Goal: Communication & Community: Ask a question

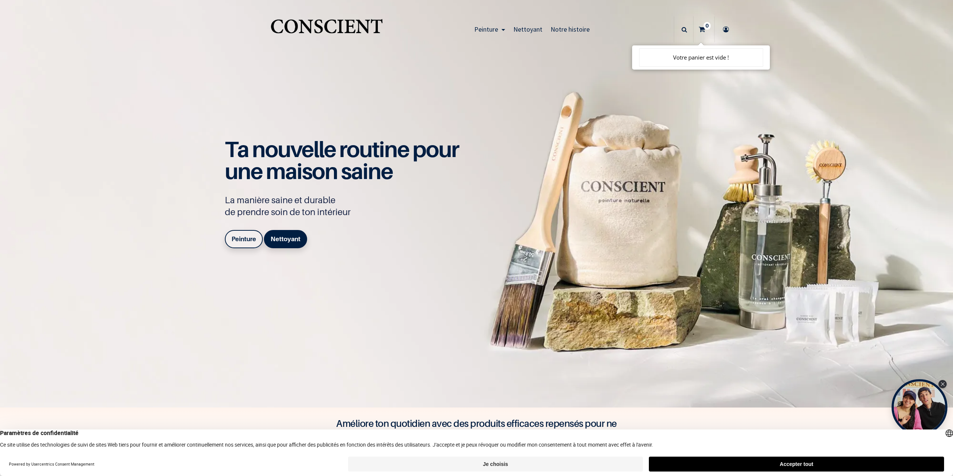
click at [723, 29] on icon at bounding box center [726, 29] width 12 height 26
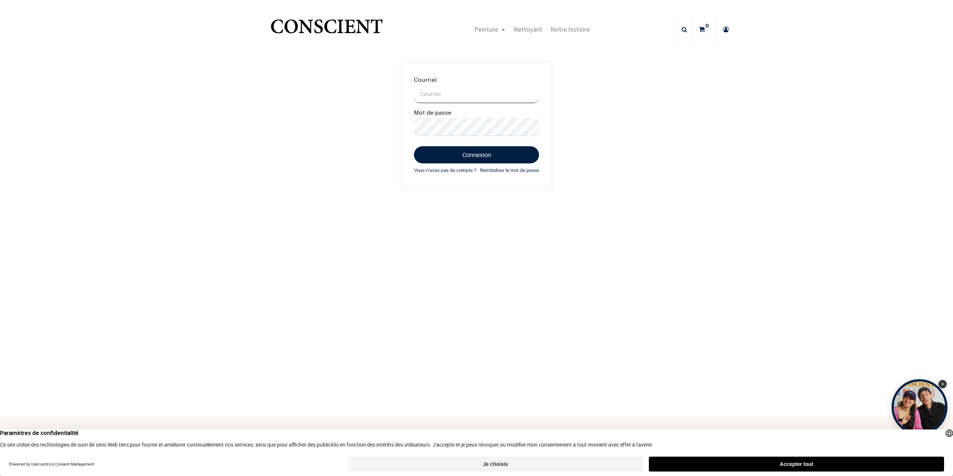
click at [446, 88] on input "Courriel" at bounding box center [476, 94] width 125 height 18
type input "wamichvanessa@gmail.com"
click at [414, 146] on button "Connexion" at bounding box center [476, 154] width 125 height 17
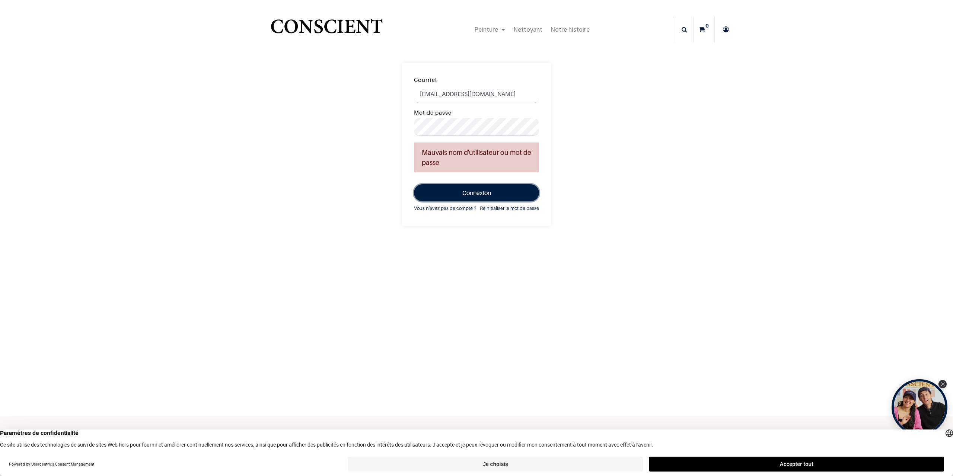
click at [464, 192] on button "Connexion" at bounding box center [476, 192] width 125 height 17
click at [724, 462] on button "Accepter tout" at bounding box center [796, 464] width 295 height 15
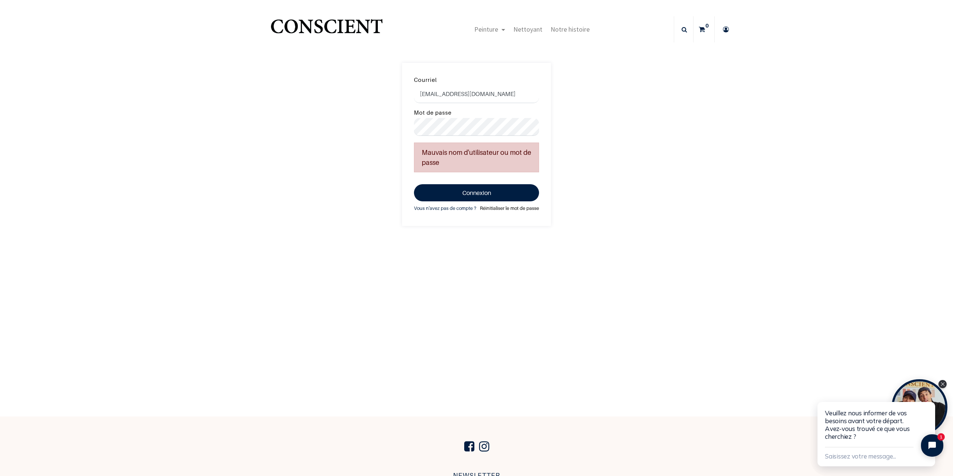
click at [491, 207] on link "Réinitialiser le mot de passe" at bounding box center [509, 208] width 59 height 8
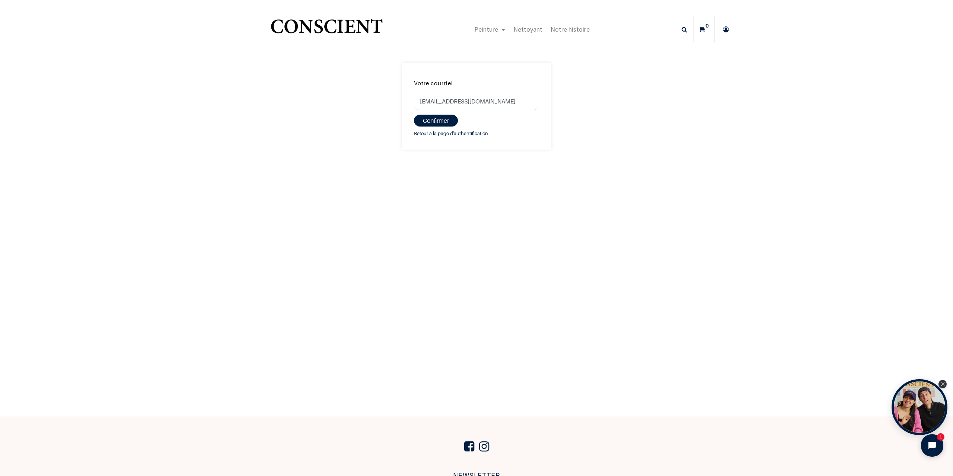
click at [429, 102] on input "waùichvanessa@gmail.com" at bounding box center [476, 102] width 125 height 18
type input "[EMAIL_ADDRESS][DOMAIN_NAME]"
click at [438, 122] on button "Confirmer" at bounding box center [436, 121] width 44 height 12
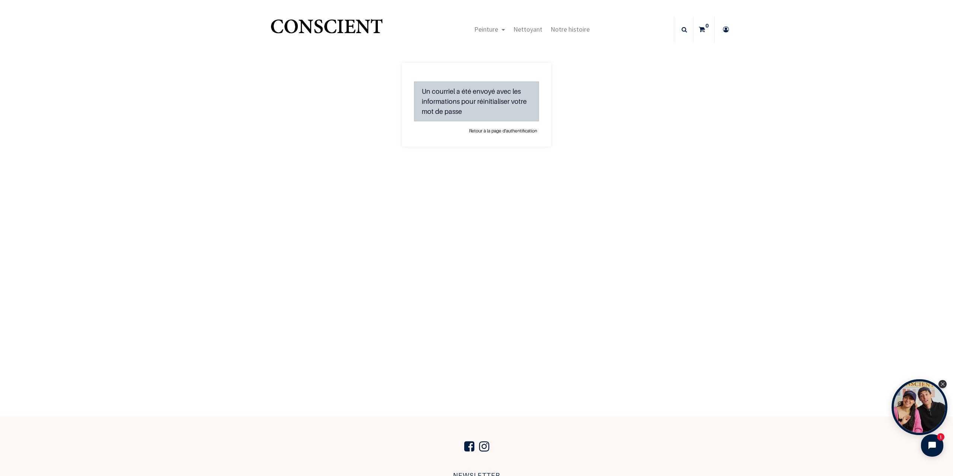
click at [496, 129] on link "Retour à la page d'authentification" at bounding box center [503, 130] width 72 height 7
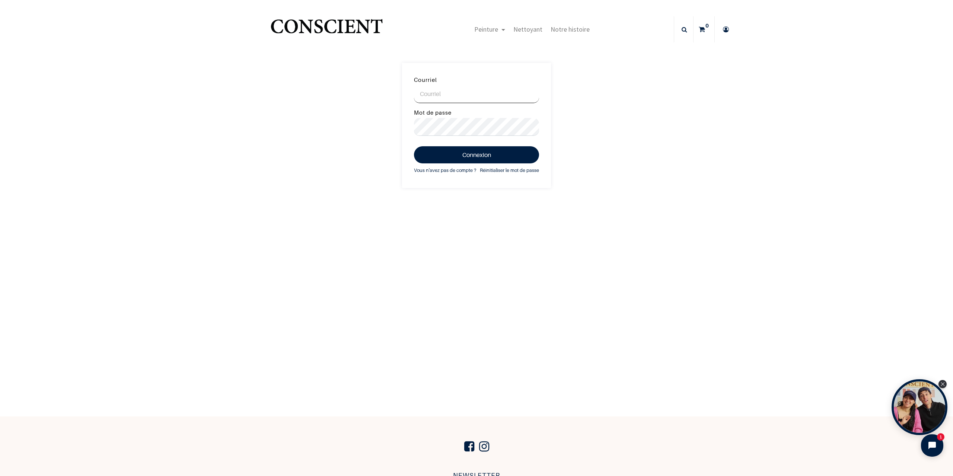
scroll to position [141, 0]
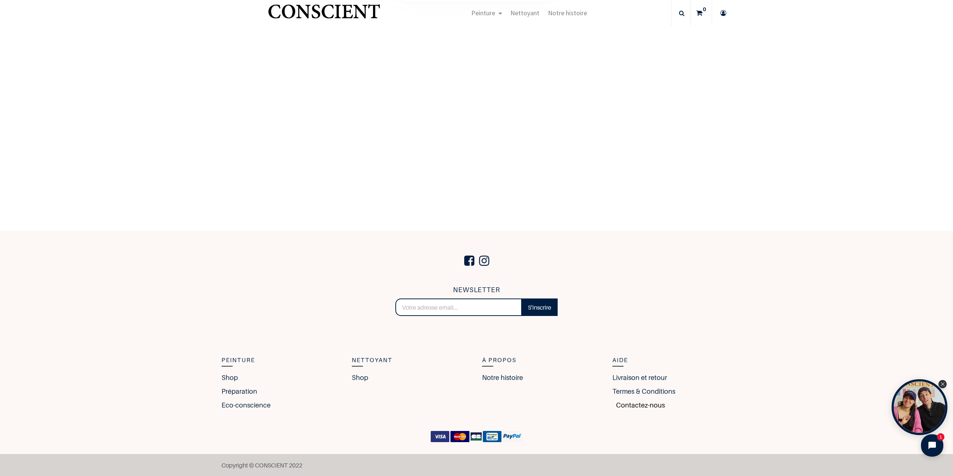
click at [650, 404] on link "Contactez-nous" at bounding box center [638, 405] width 52 height 10
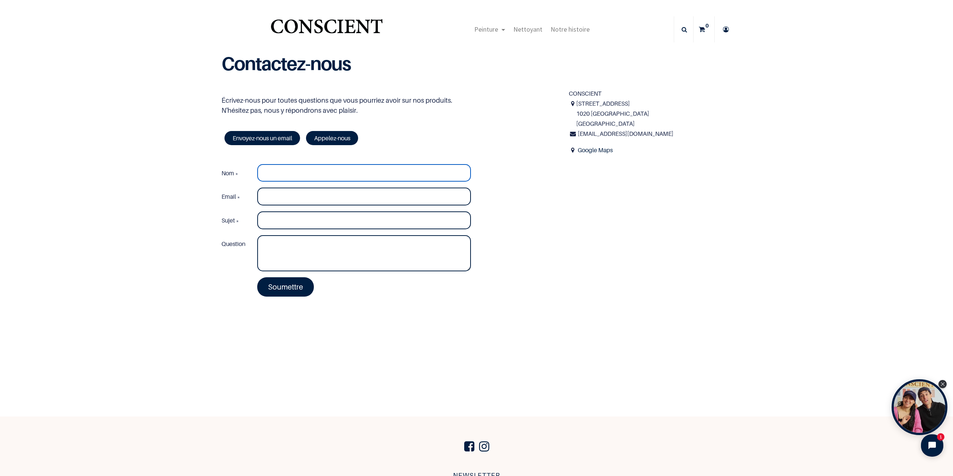
click at [288, 171] on input "Nom *" at bounding box center [364, 173] width 214 height 18
type input "[PERSON_NAME]"
type input "[EMAIL_ADDRESS][DOMAIN_NAME]"
type input "commande 08/09"
click at [302, 246] on textarea "Question" at bounding box center [364, 253] width 214 height 36
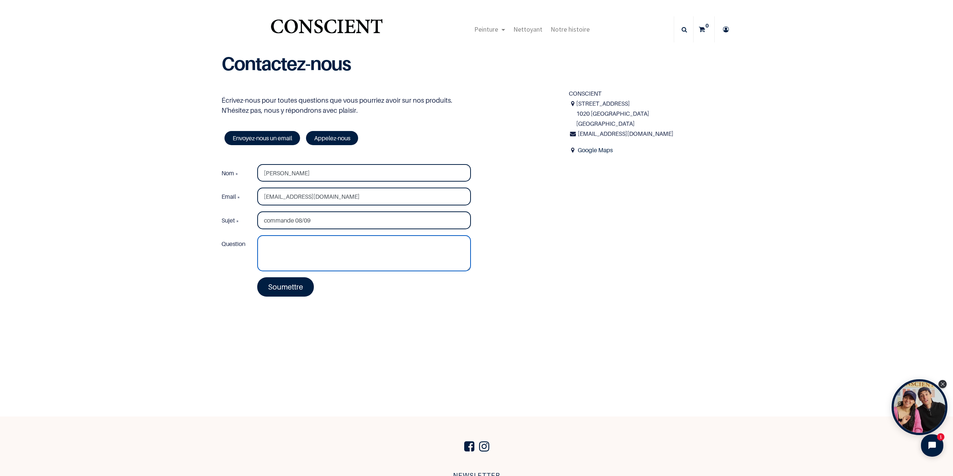
paste textarea "Bonjour, J’ai passé une commande chez vous [DATE] et j’ai bien reçu la confirma…"
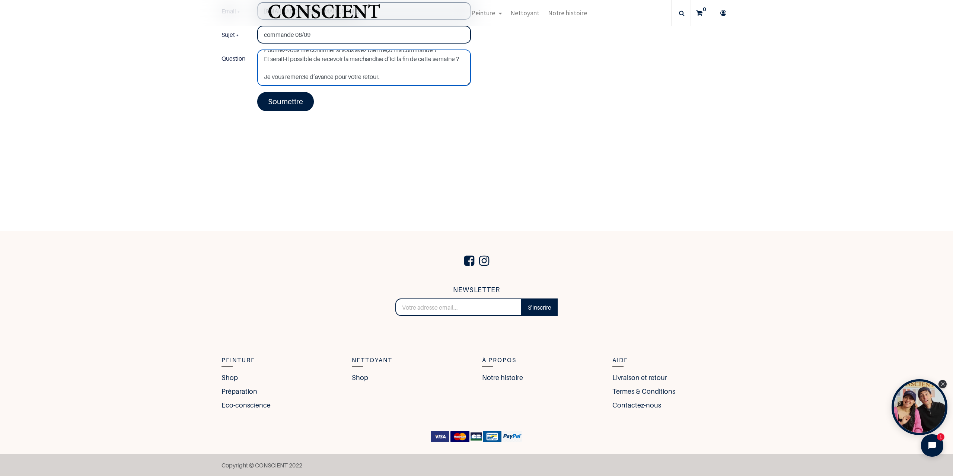
type textarea "Bonjour, J’ai passé une commande chez vous [DATE] et j’ai bien reçu la confirma…"
click at [280, 106] on link "Soumettre" at bounding box center [285, 101] width 57 height 19
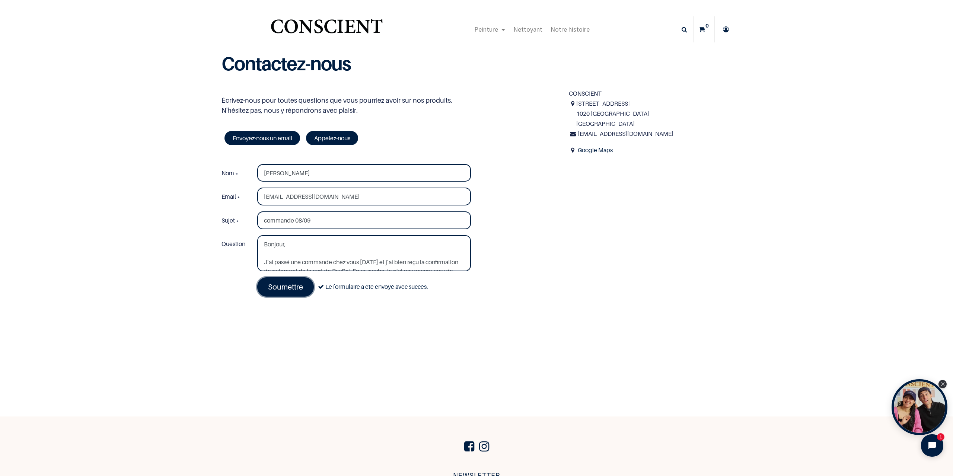
scroll to position [141, 0]
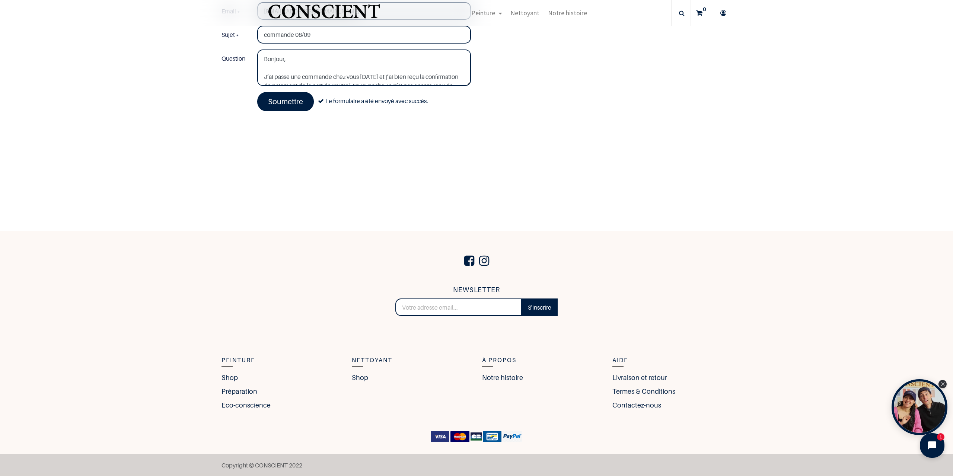
click at [932, 445] on icon "Open chat widget" at bounding box center [936, 446] width 12 height 12
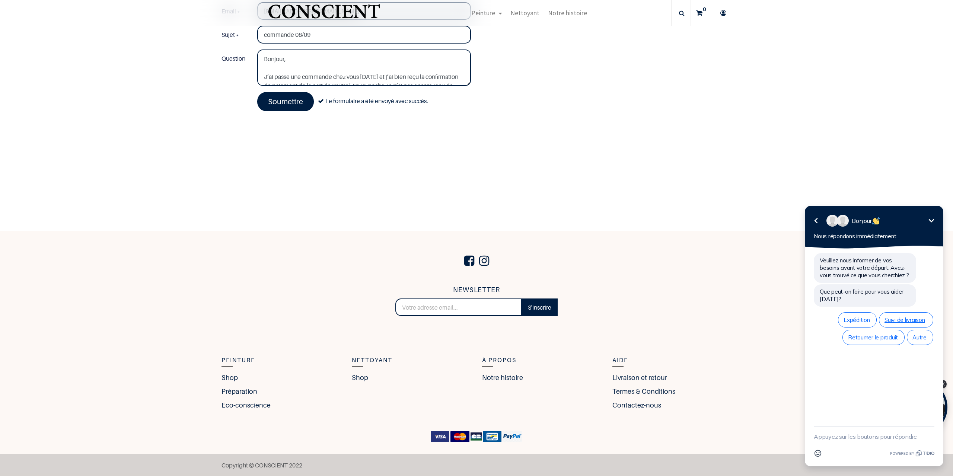
click at [898, 319] on span "Suivi de livraison" at bounding box center [905, 319] width 43 height 7
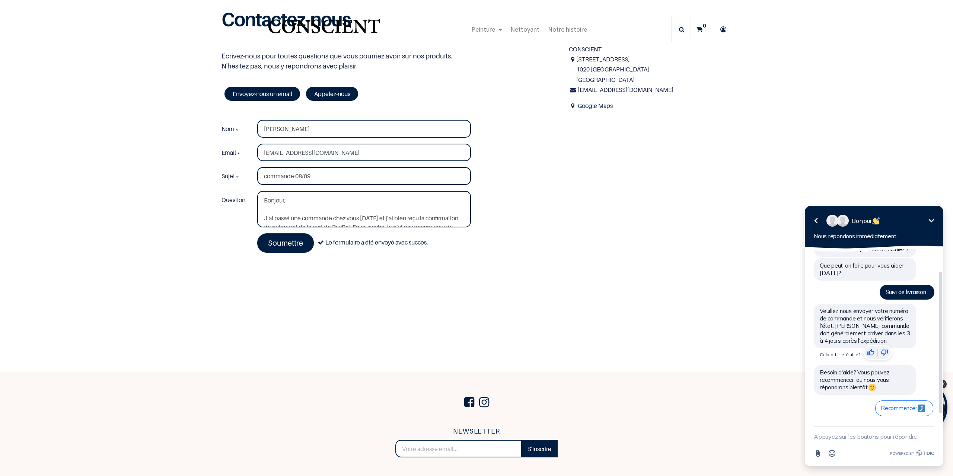
scroll to position [0, 0]
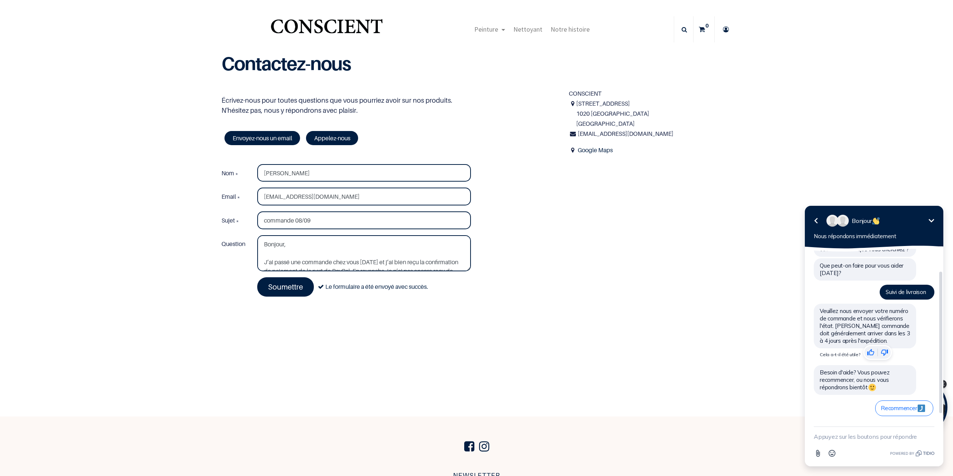
click at [872, 431] on textarea "New message" at bounding box center [873, 436] width 121 height 19
paste textarea "29K31996WW279204F"
type textarea "29K31996WW279204F"
click at [927, 438] on icon "button" at bounding box center [930, 436] width 7 height 7
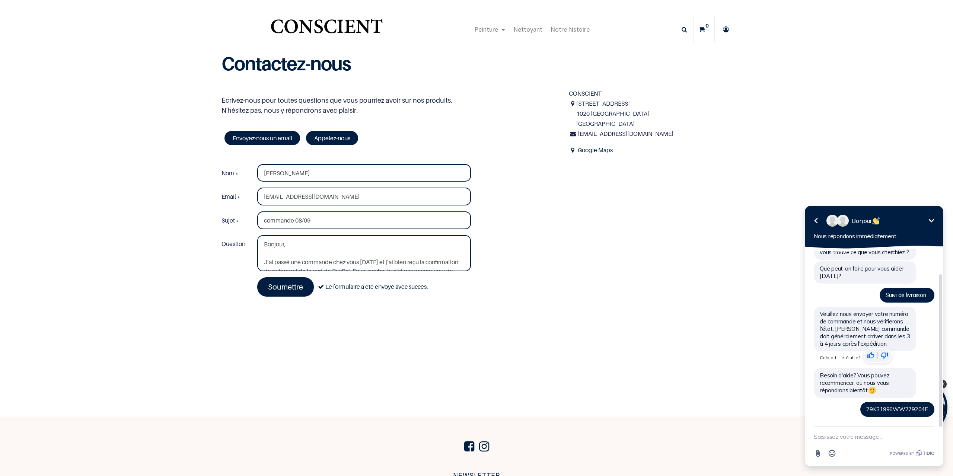
scroll to position [23, 0]
click at [838, 439] on textarea "New message" at bounding box center [873, 436] width 121 height 19
click at [725, 27] on icon at bounding box center [726, 29] width 12 height 26
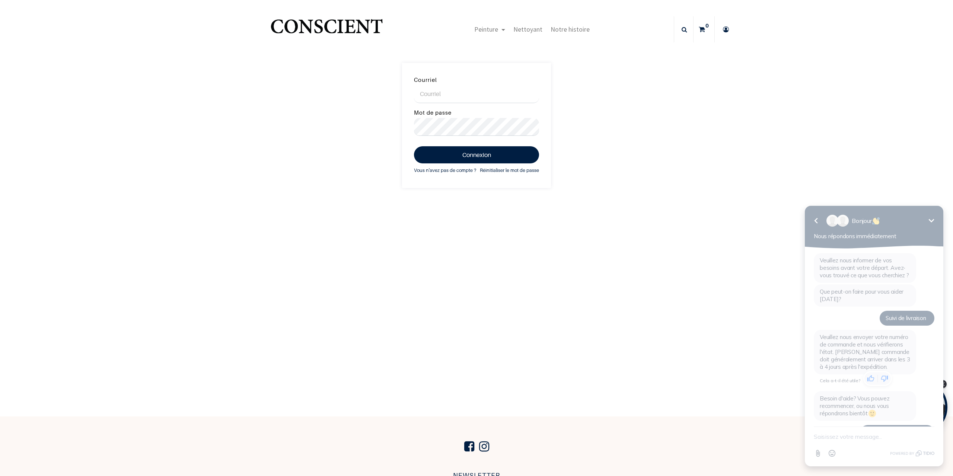
scroll to position [23, 0]
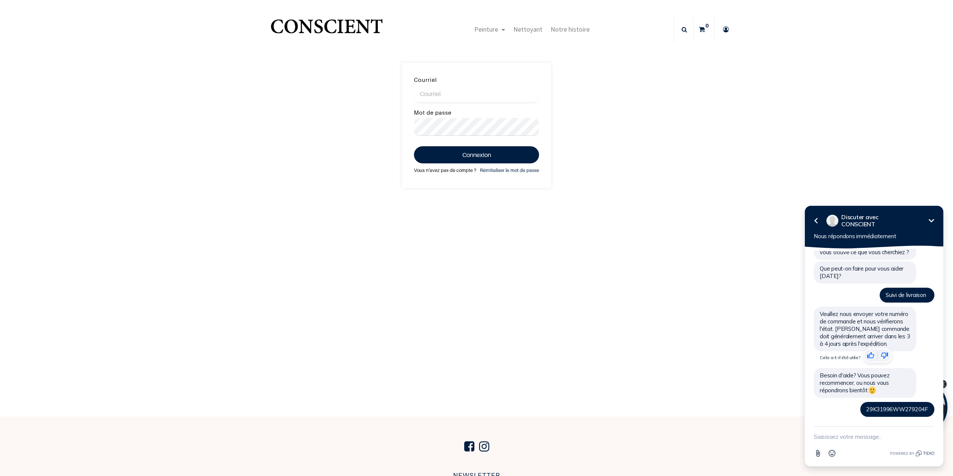
click at [440, 171] on link "Vous n'avez pas de compte ?" at bounding box center [445, 170] width 62 height 8
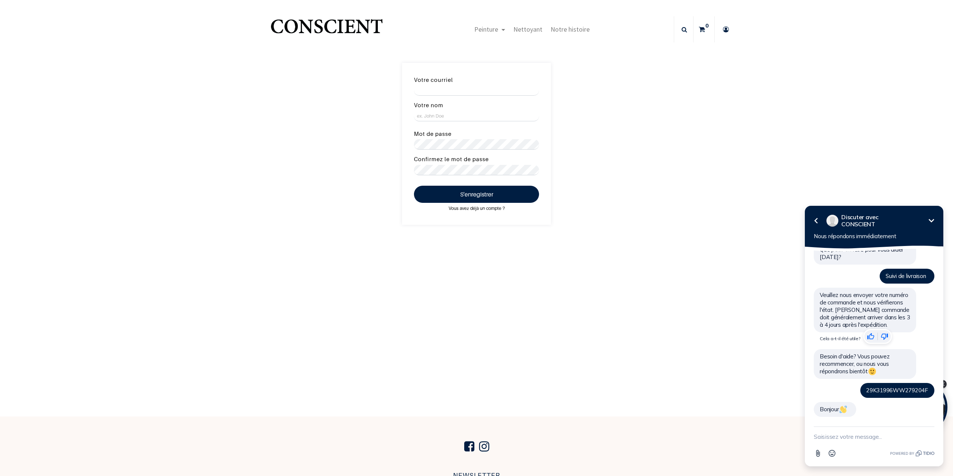
scroll to position [59, 0]
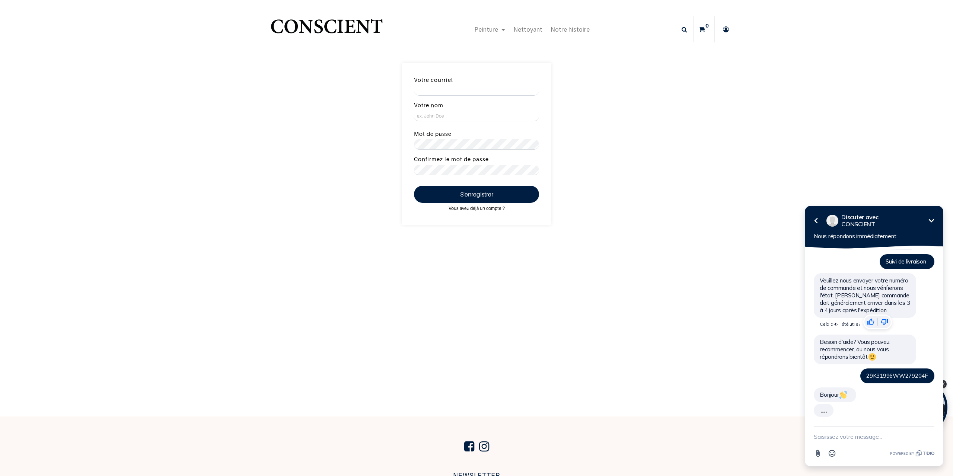
click at [483, 205] on link "Vous avez déjà un compte ?" at bounding box center [477, 208] width 60 height 7
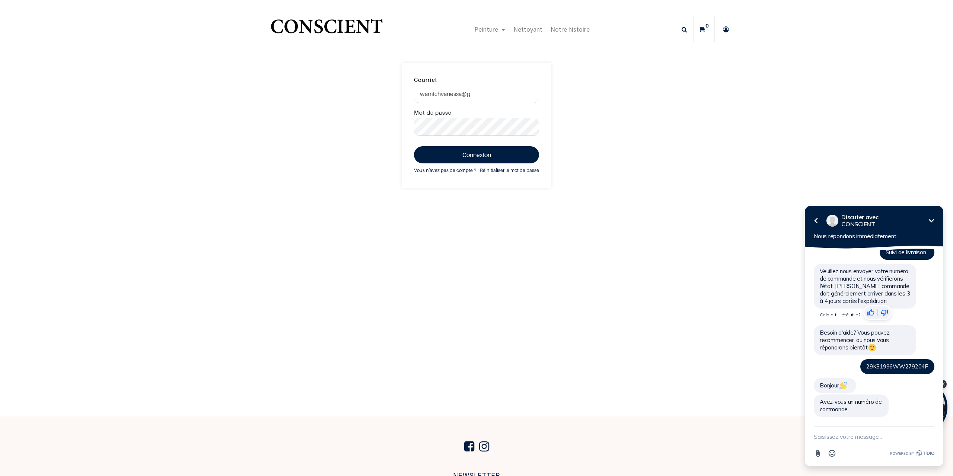
scroll to position [66, 0]
type input "[EMAIL_ADDRESS][DOMAIN_NAME]"
click at [475, 153] on button "Connexion" at bounding box center [476, 154] width 125 height 17
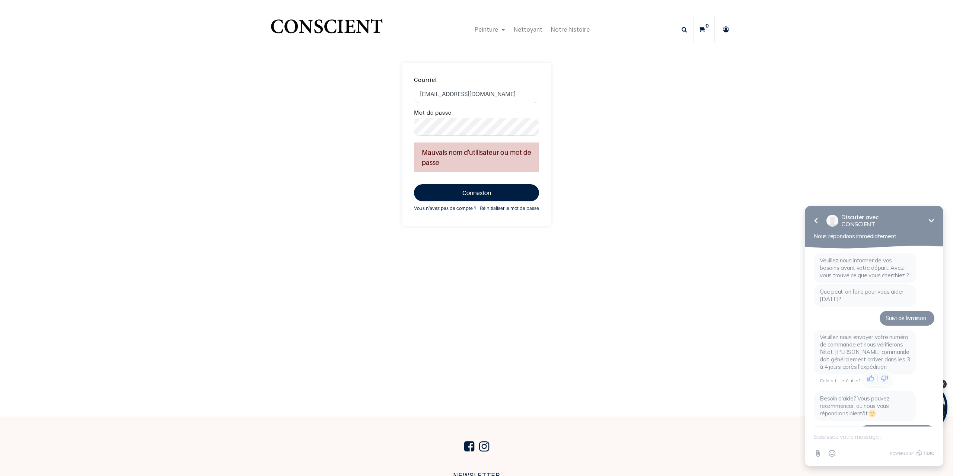
scroll to position [66, 0]
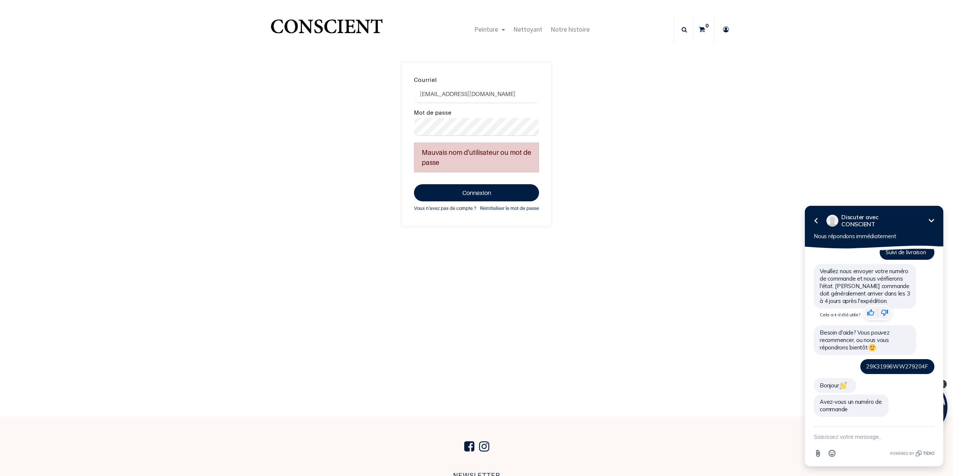
click at [850, 436] on textarea "New message" at bounding box center [873, 436] width 121 height 19
type textarea "non pas recu de mail de confirmation"
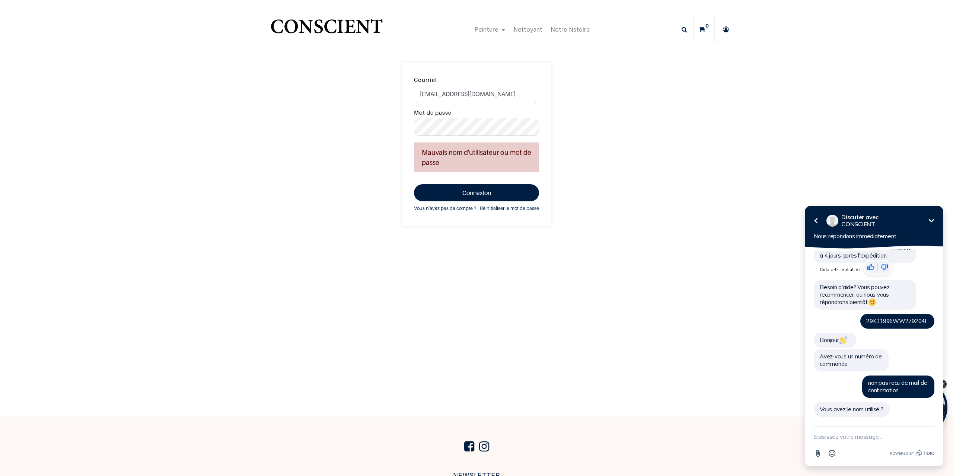
scroll to position [112, 0]
type textarea "Vanessa Wamich"
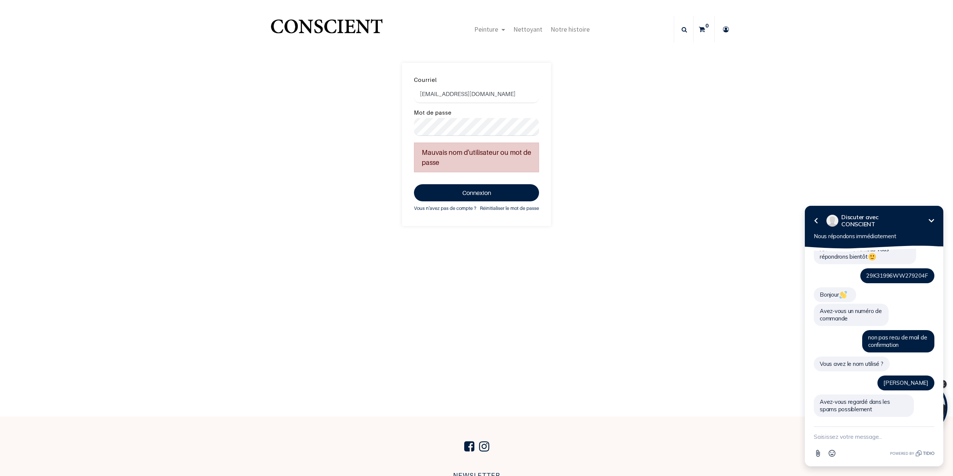
scroll to position [157, 0]
click at [851, 435] on textarea "New message" at bounding box center [873, 436] width 121 height 19
type textarea "oui j'ai regardé"
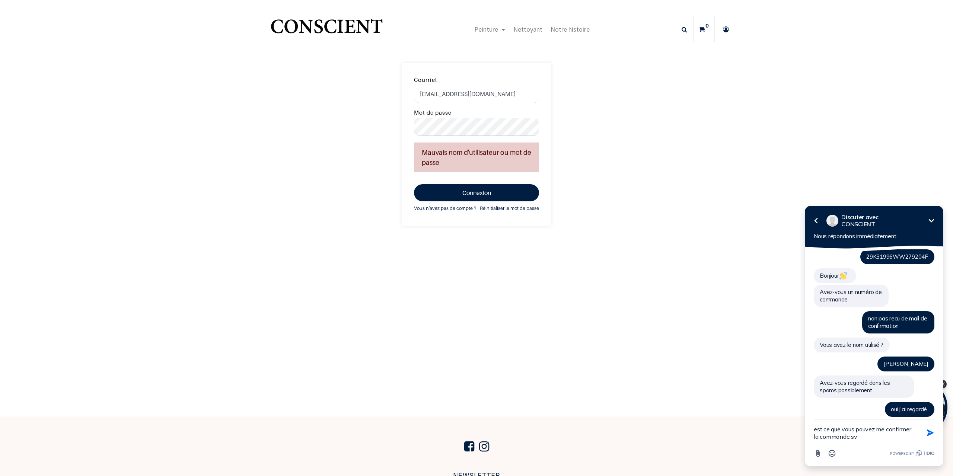
type textarea "est ce que vous pouvez me confirmer la commande svp"
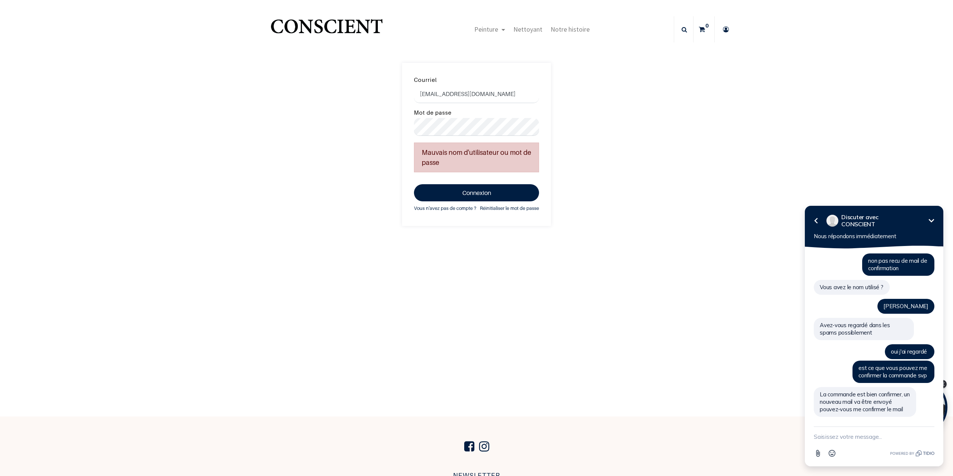
scroll to position [234, 0]
type textarea "rien reçu - wamichvanessa@gmail.com"
click at [929, 433] on icon "button" at bounding box center [930, 433] width 8 height 8
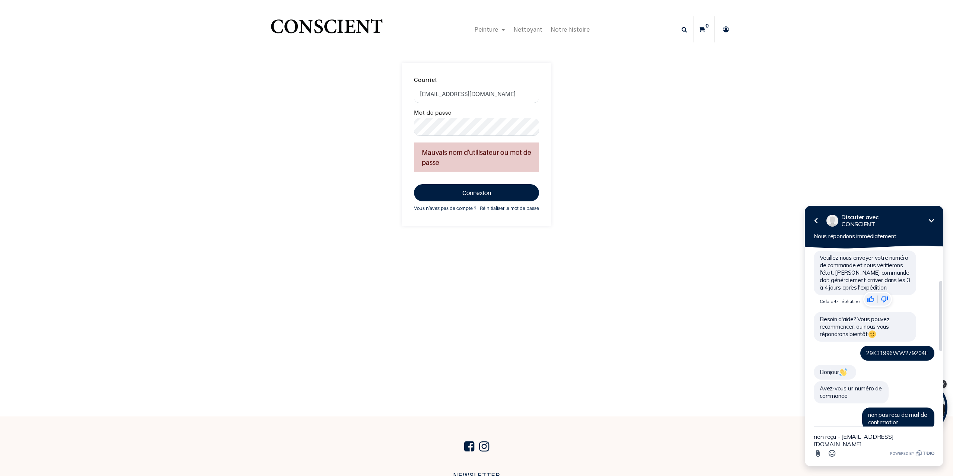
scroll to position [112, 0]
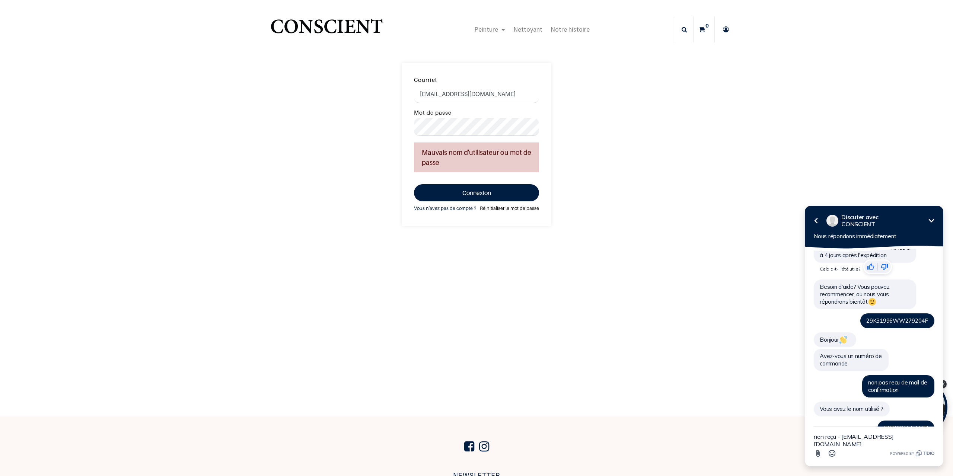
click at [496, 209] on link "Réinitialiser le mot de passe" at bounding box center [509, 208] width 59 height 8
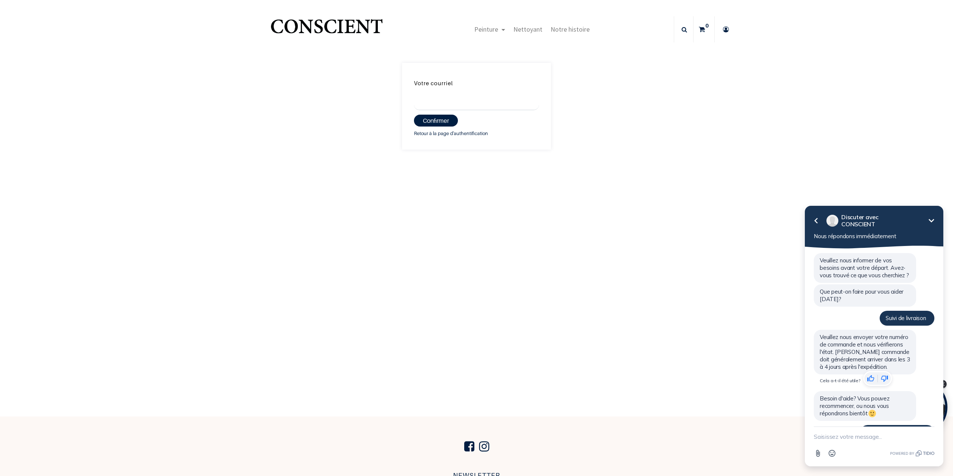
scroll to position [260, 0]
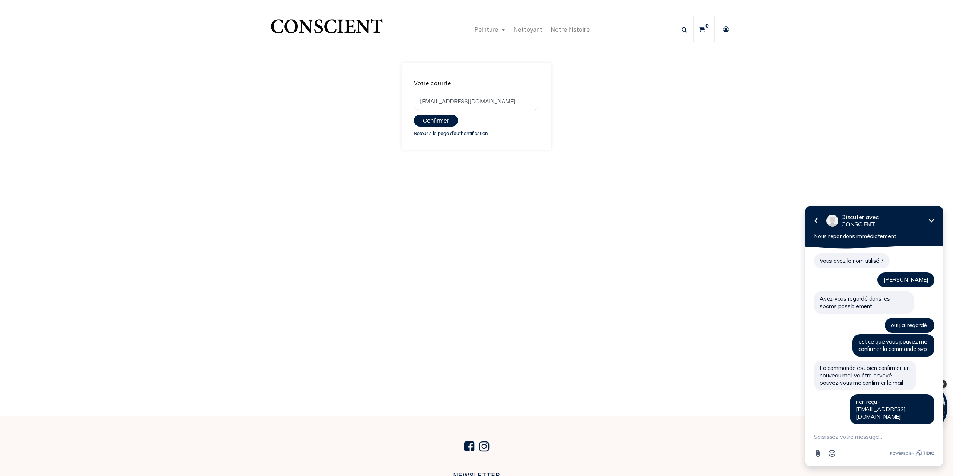
type input "[EMAIL_ADDRESS][DOMAIN_NAME]"
click at [435, 118] on button "Confirmer" at bounding box center [436, 121] width 44 height 12
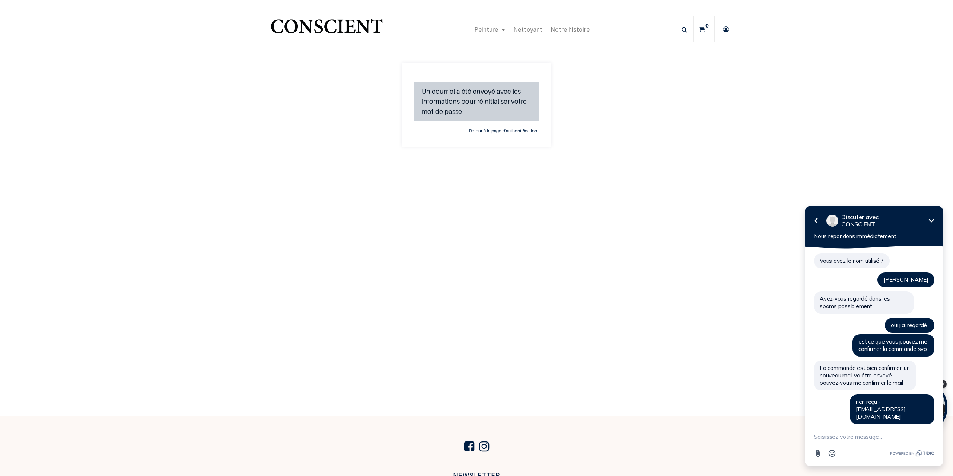
scroll to position [301, 0]
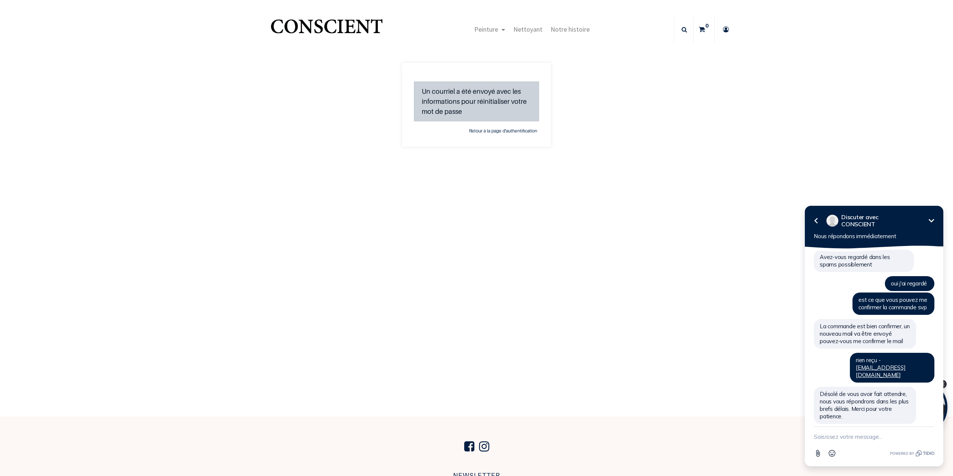
click at [866, 436] on textarea "New message" at bounding box center [873, 436] width 121 height 19
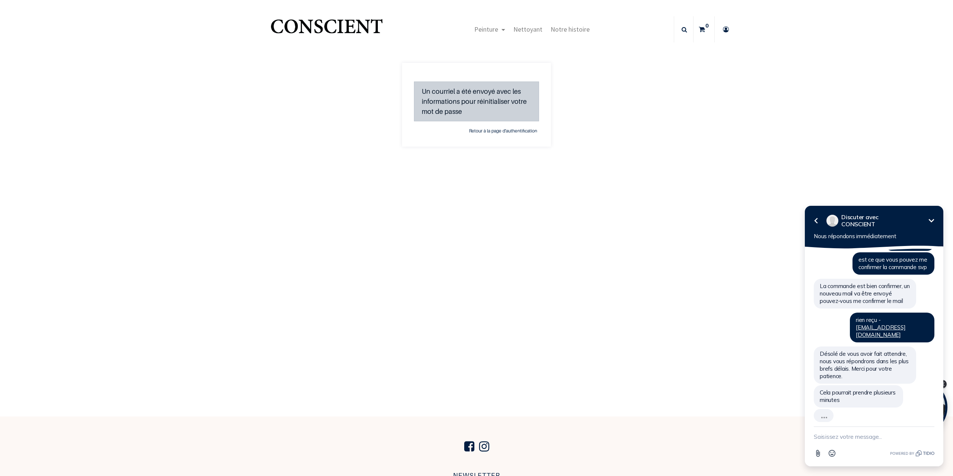
scroll to position [325, 0]
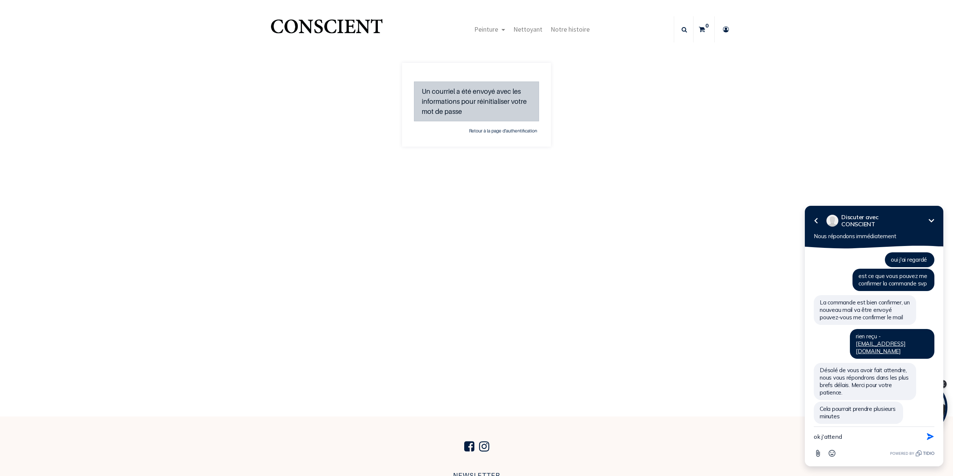
type textarea "ok j'attends"
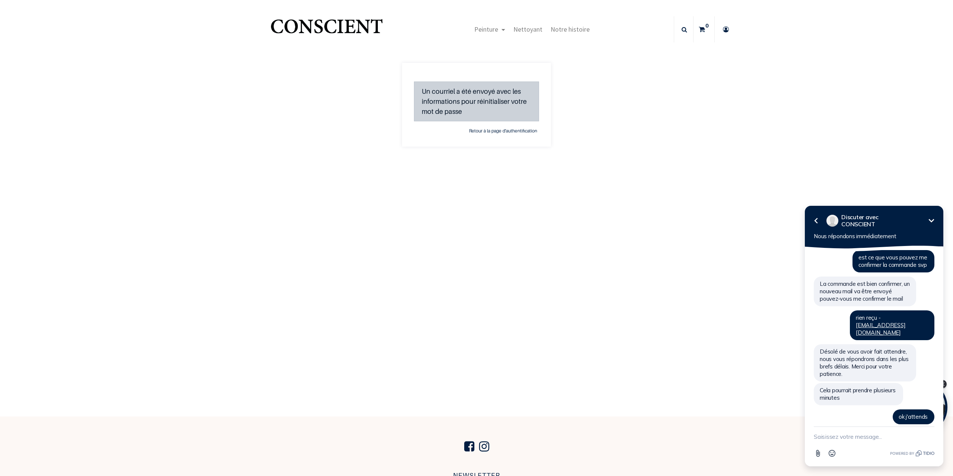
click at [848, 435] on textarea "New message" at bounding box center [873, 436] width 121 height 19
type textarea "toujours pas recu de mail sur [EMAIL_ADDRESS][DOMAIN_NAME]"
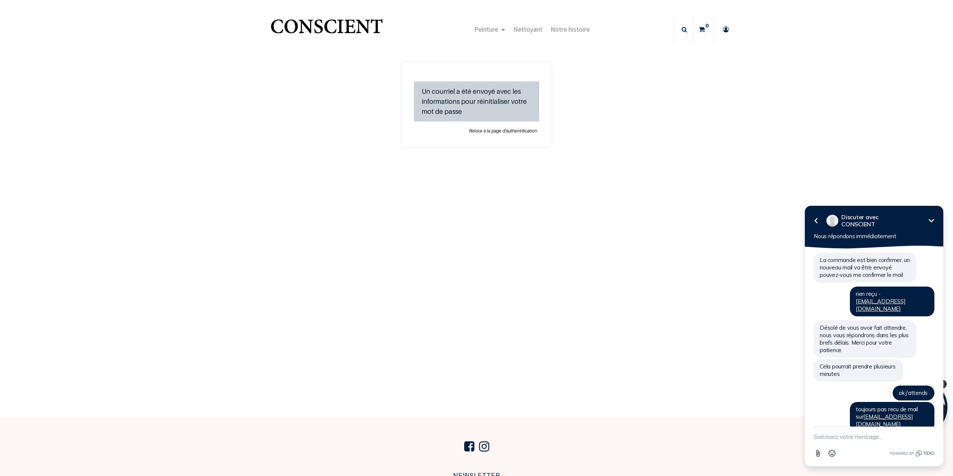
click at [497, 131] on link "Retour à la page d'authentification" at bounding box center [503, 130] width 72 height 7
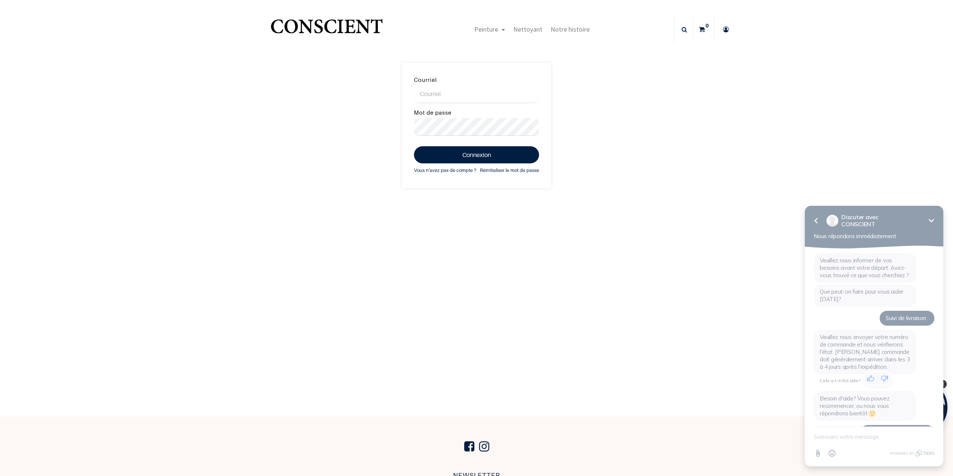
scroll to position [368, 0]
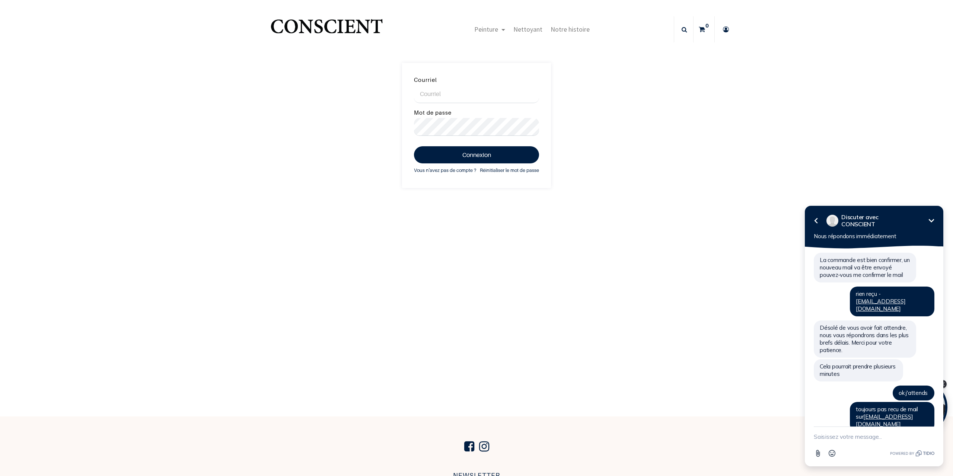
scroll to position [411, 0]
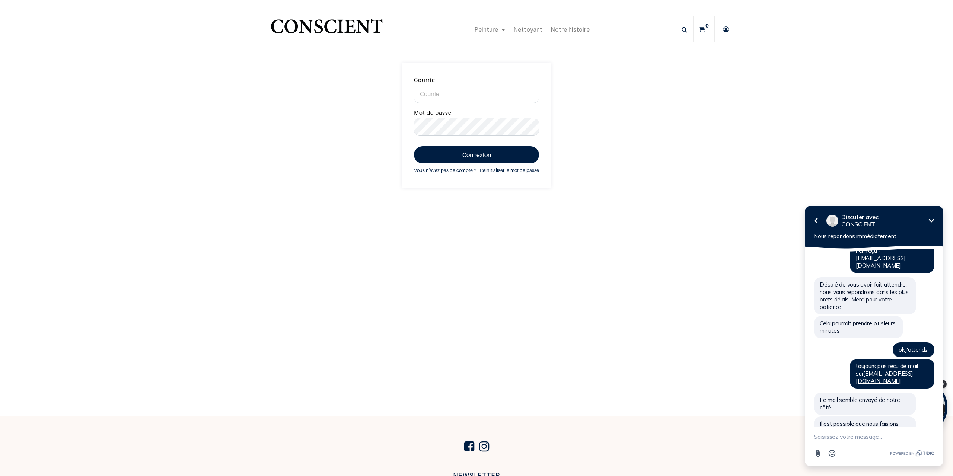
click at [849, 435] on textarea "New message" at bounding box center [873, 436] width 121 height 19
type textarea "ok - vous me confirmer ma commande?"
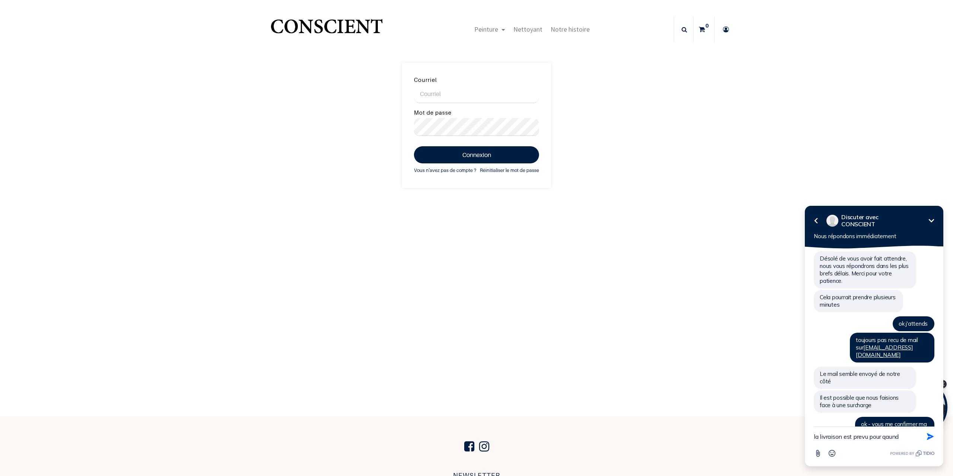
type textarea "la livraison est prevu pour qaund?"
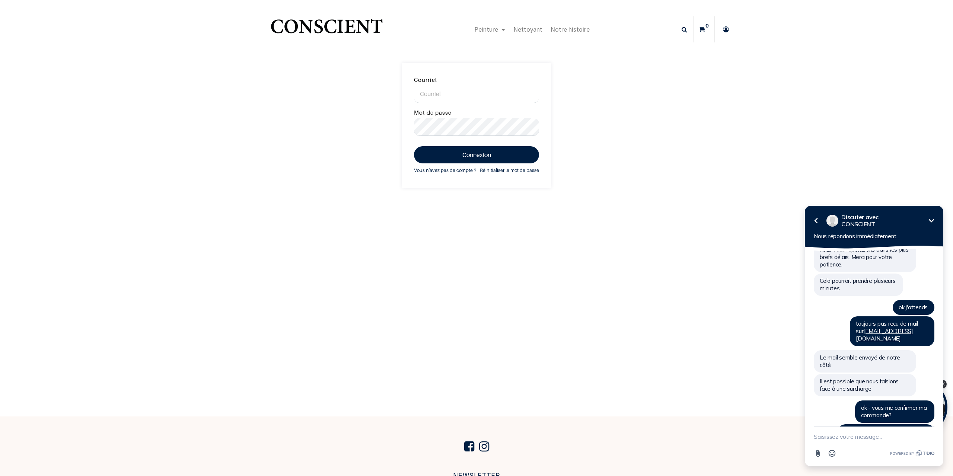
scroll to position [487, 0]
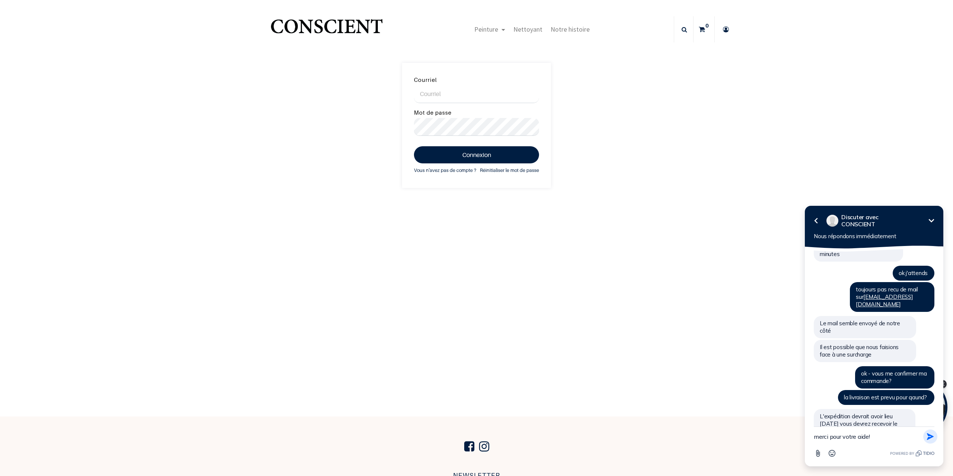
type textarea "merci pour votre aide!"
click at [931, 438] on icon "button" at bounding box center [930, 436] width 8 height 8
